Goal: Information Seeking & Learning: Learn about a topic

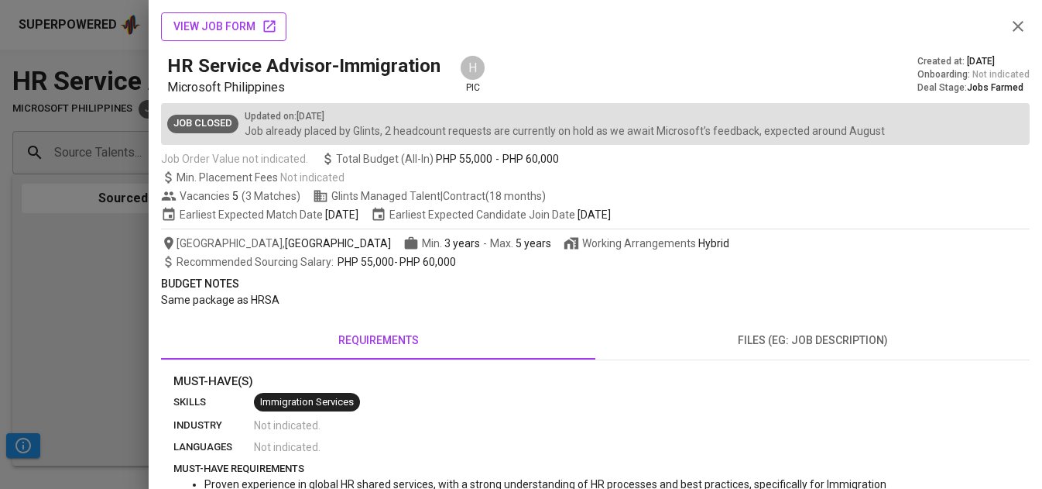
click at [266, 31] on icon "button" at bounding box center [269, 26] width 15 height 15
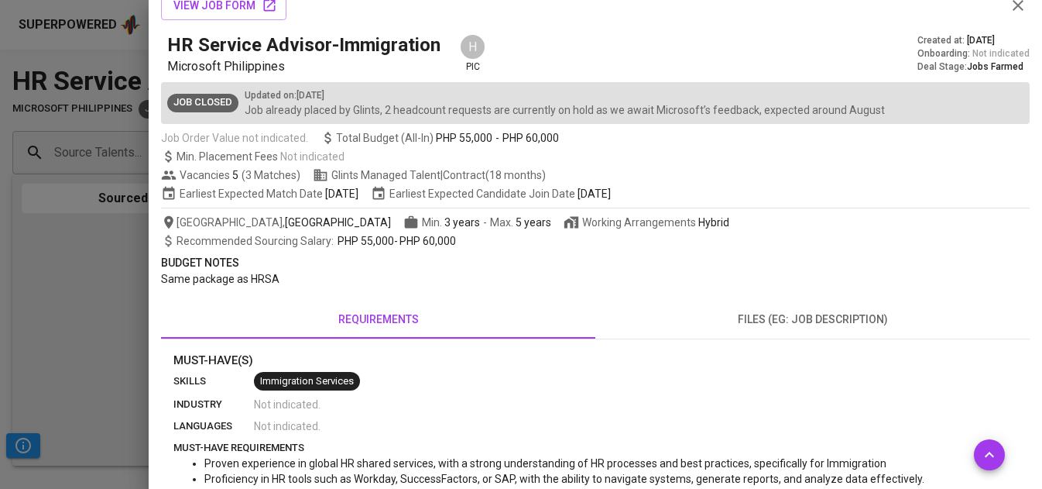
scroll to position [575, 0]
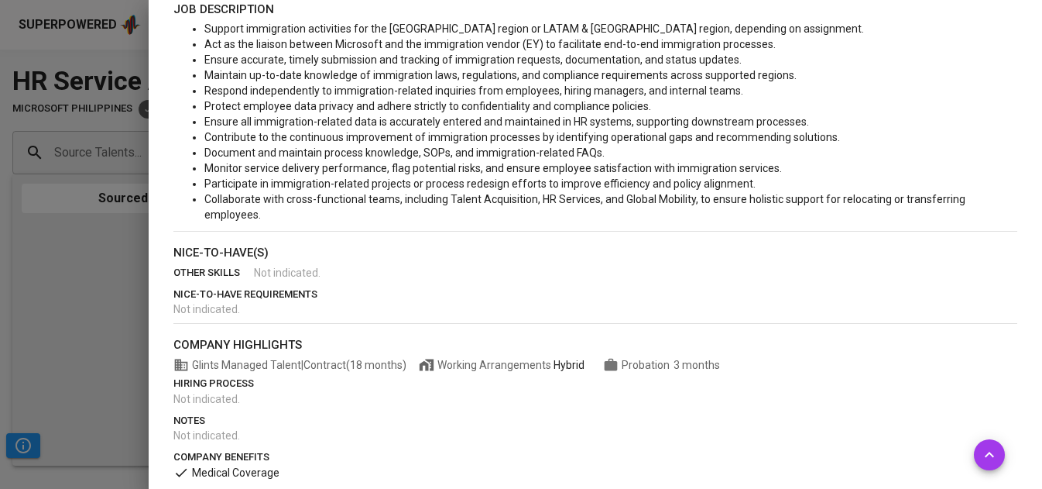
click at [66, 286] on div at bounding box center [521, 244] width 1042 height 489
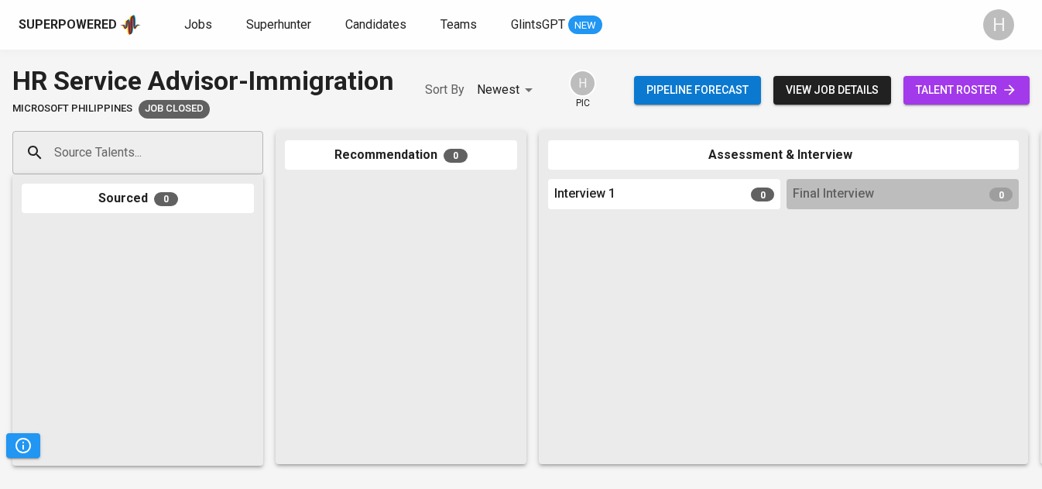
click at [795, 96] on span "view job details" at bounding box center [832, 90] width 93 height 19
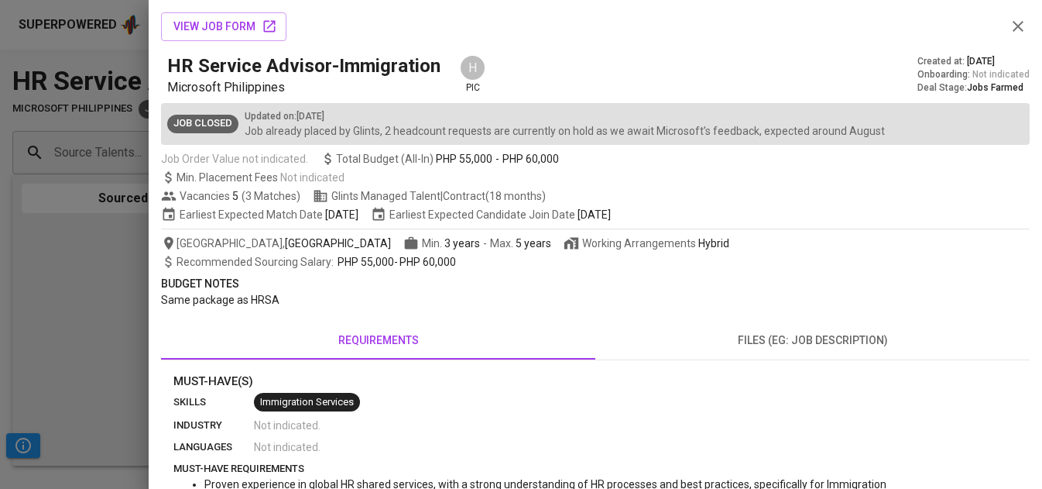
scroll to position [20, 0]
